Goal: Navigation & Orientation: Find specific page/section

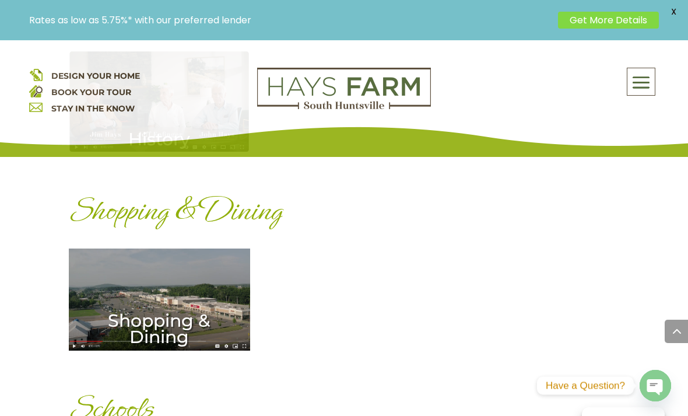
scroll to position [1525, 0]
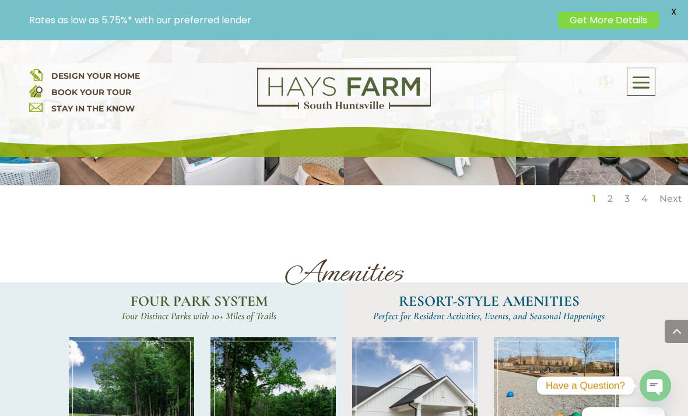
scroll to position [2192, 0]
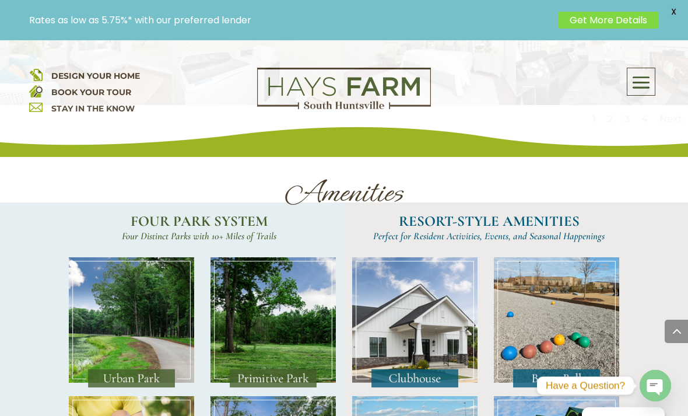
click at [89, 257] on img at bounding box center [131, 322] width 125 height 131
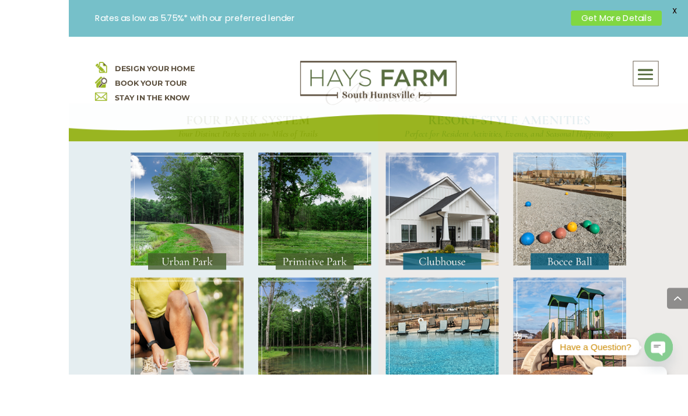
scroll to position [2386, 0]
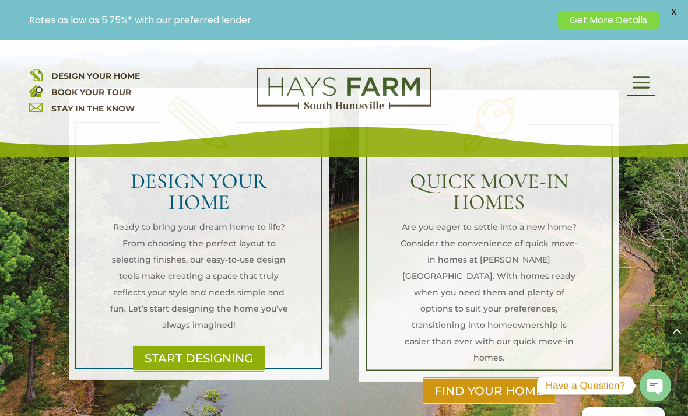
scroll to position [942, 0]
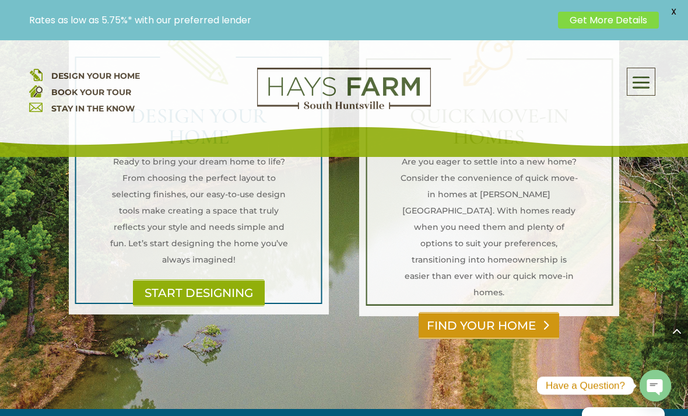
click at [451, 312] on link "FIND YOUR HOME" at bounding box center [489, 325] width 141 height 27
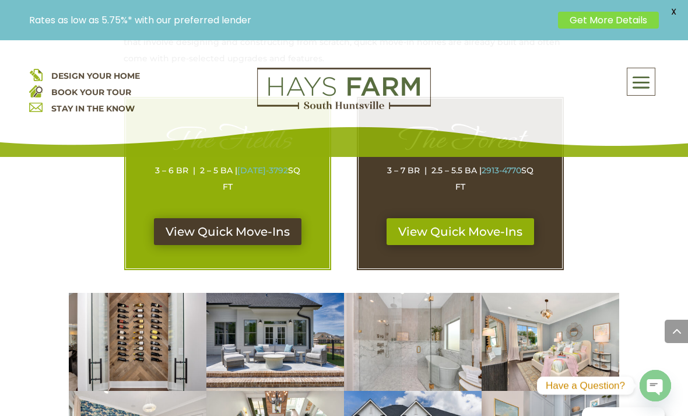
scroll to position [617, 0]
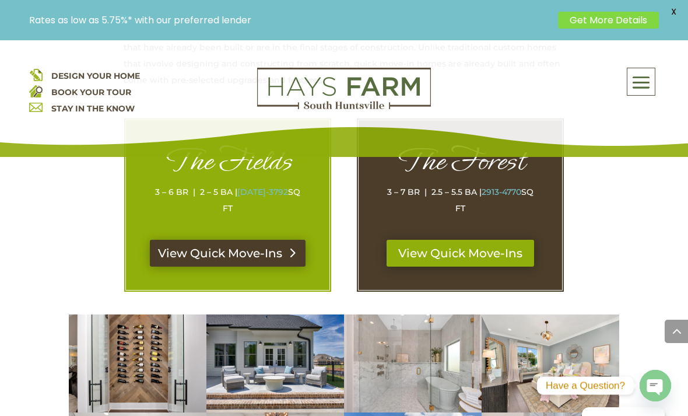
click at [170, 240] on link "View Quick Move-Ins" at bounding box center [228, 253] width 156 height 27
